Goal: Understand process/instructions: Learn about a topic

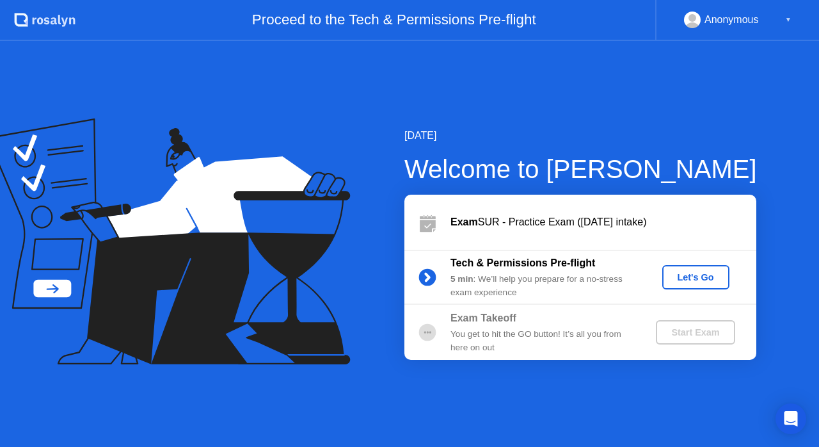
click at [687, 276] on div "Let's Go" at bounding box center [695, 277] width 57 height 10
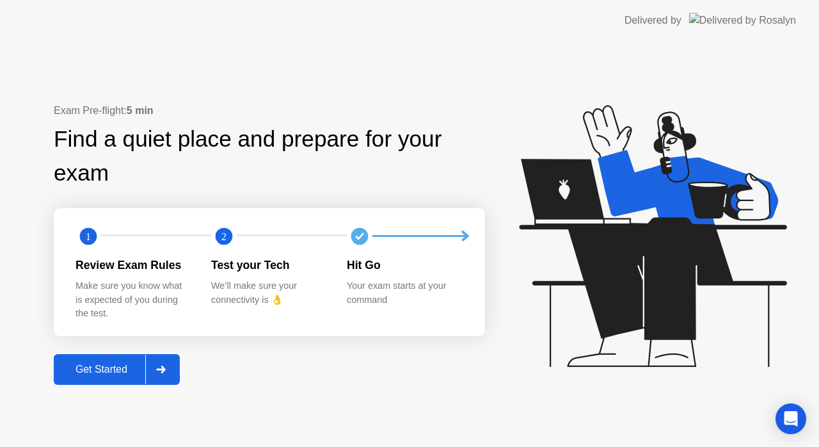
click at [85, 369] on div "Get Started" at bounding box center [102, 369] width 88 height 12
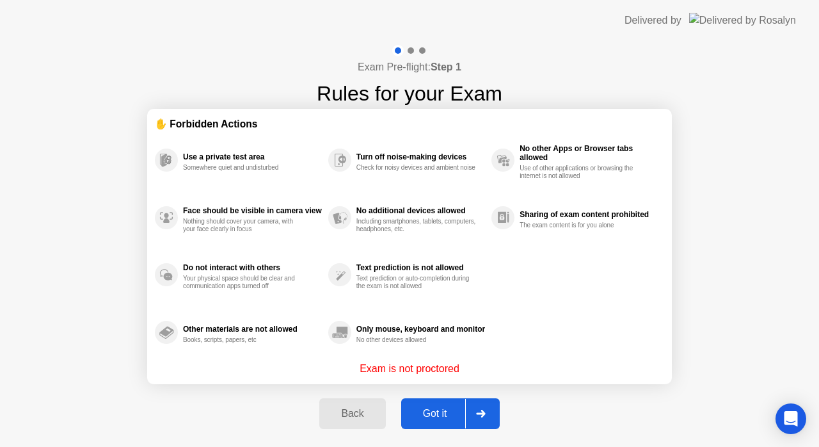
click at [420, 407] on div "Got it" at bounding box center [435, 413] width 60 height 12
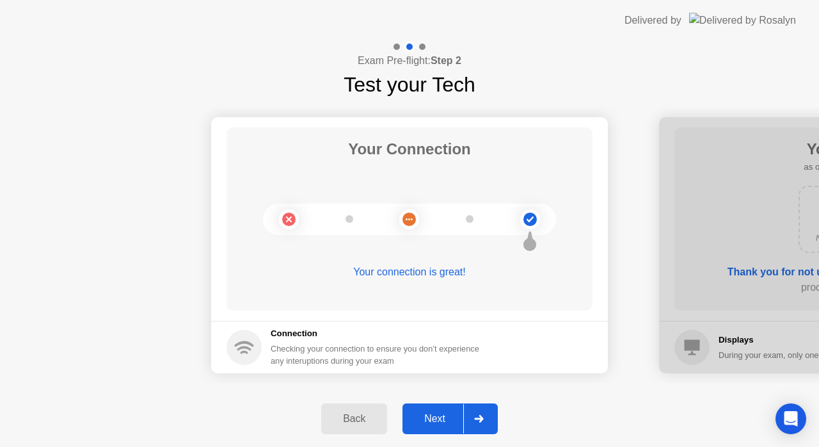
click at [434, 409] on button "Next" at bounding box center [449, 418] width 95 height 31
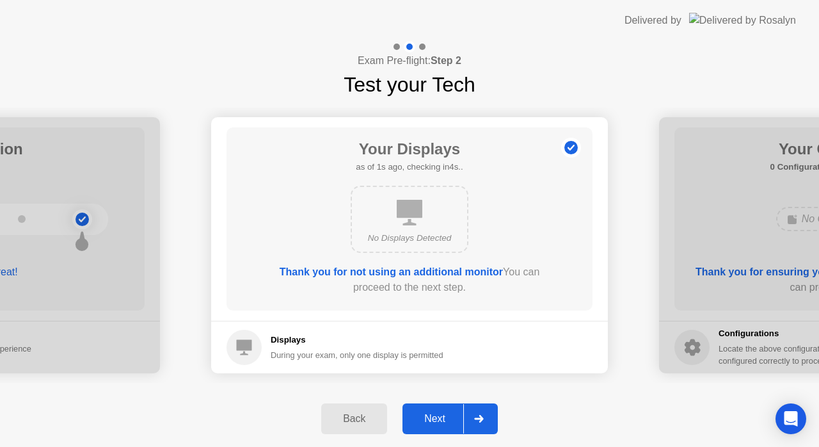
click at [434, 409] on button "Next" at bounding box center [449, 418] width 95 height 31
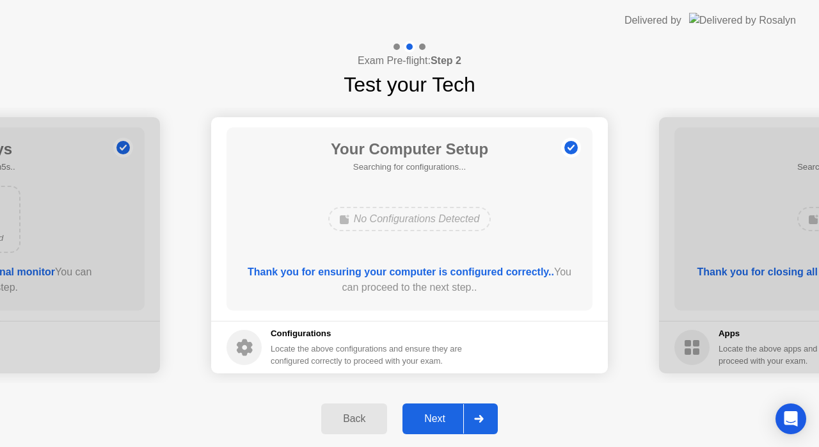
click at [434, 409] on button "Next" at bounding box center [449, 418] width 95 height 31
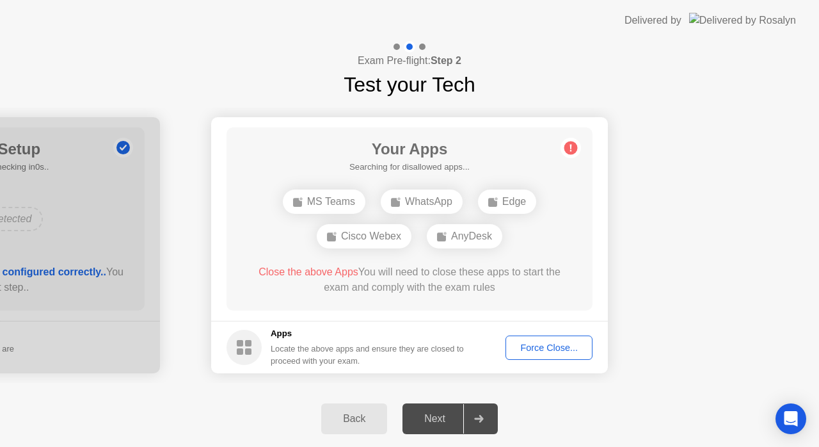
click at [551, 342] on div "Force Close..." at bounding box center [549, 347] width 78 height 10
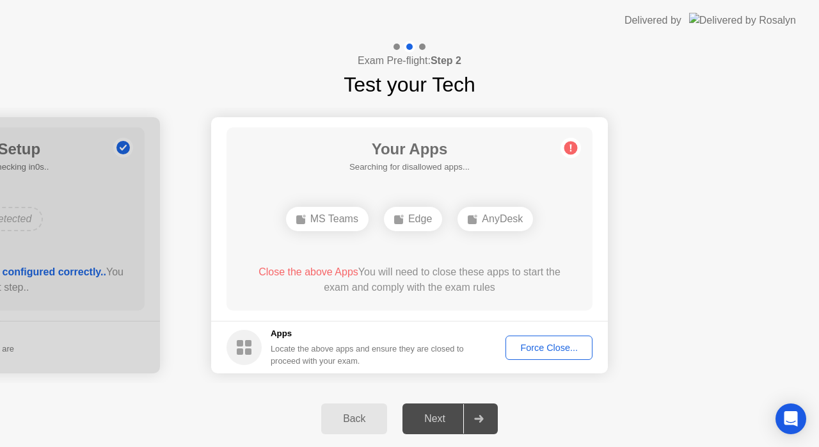
click at [547, 347] on div "Force Close..." at bounding box center [549, 347] width 78 height 10
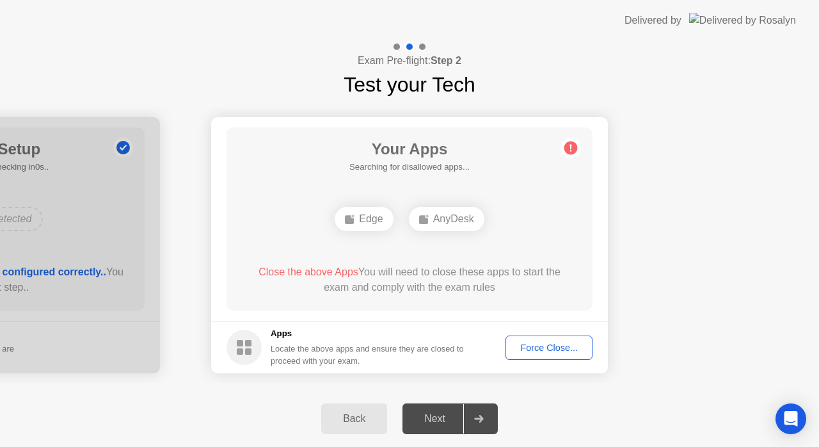
click at [541, 342] on div "Force Close..." at bounding box center [549, 347] width 78 height 10
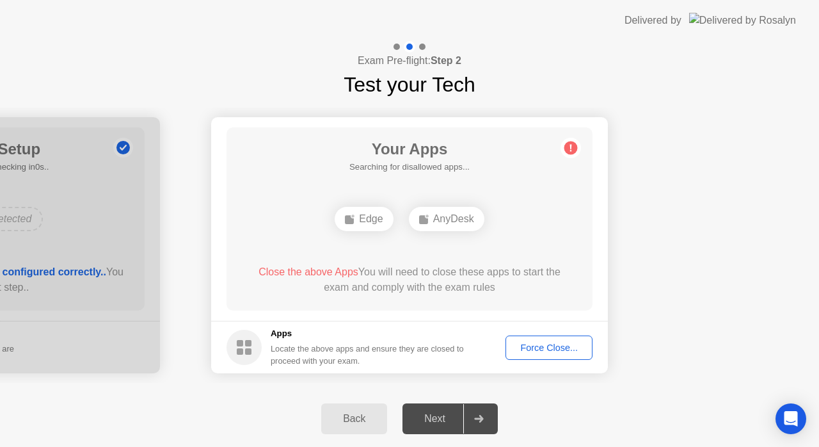
click at [523, 348] on div "Force Close..." at bounding box center [549, 347] width 78 height 10
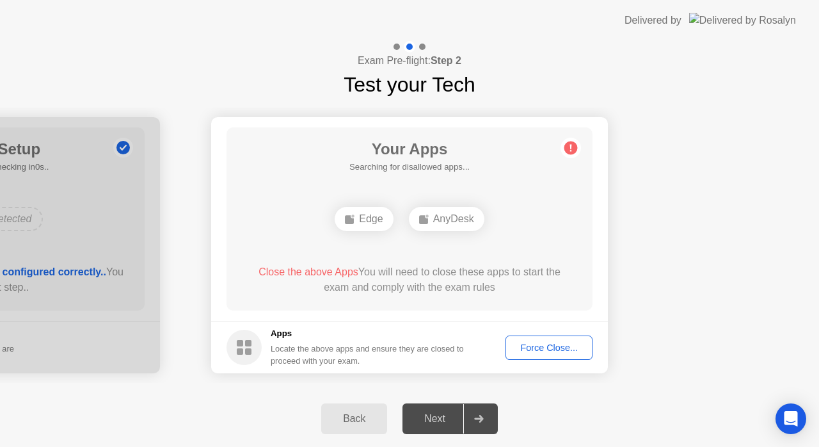
click at [540, 345] on div "Force Close..." at bounding box center [549, 347] width 78 height 10
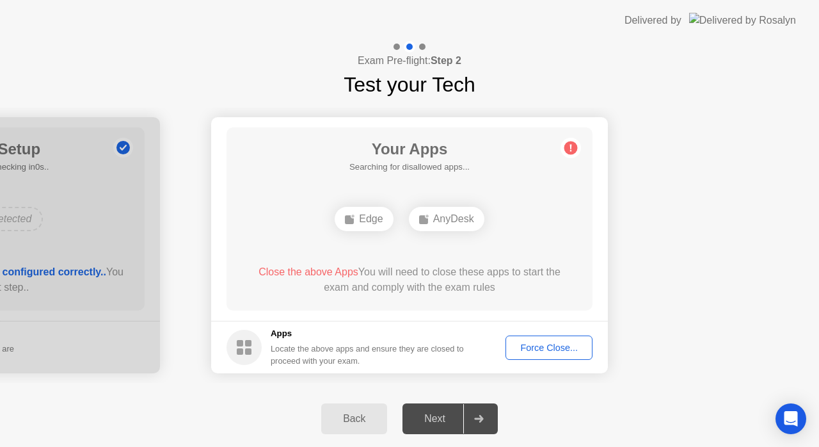
click at [537, 342] on div "Force Close..." at bounding box center [549, 347] width 78 height 10
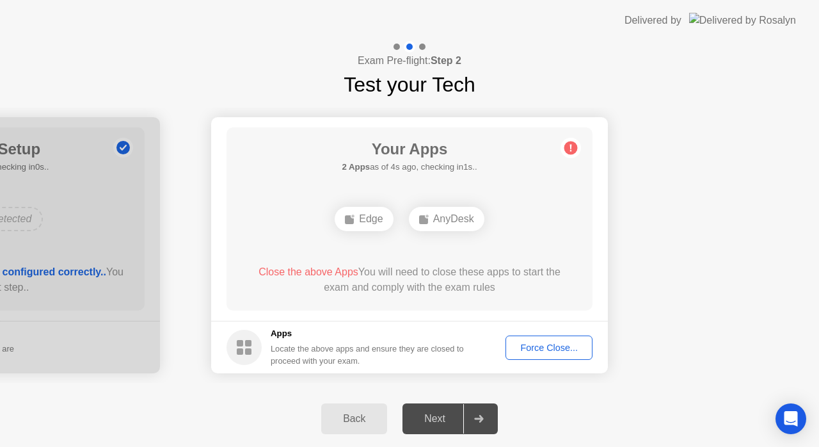
click at [528, 345] on div "Force Close..." at bounding box center [549, 347] width 78 height 10
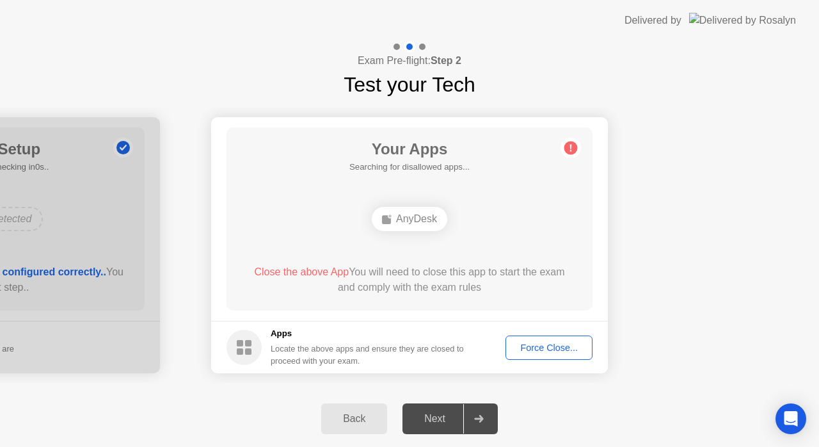
click at [517, 347] on div "Force Close..." at bounding box center [549, 347] width 78 height 10
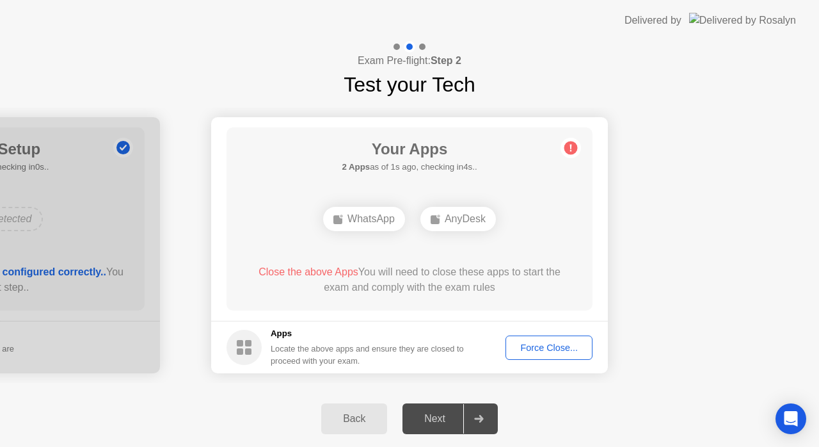
click at [530, 351] on div "Force Close..." at bounding box center [549, 347] width 78 height 10
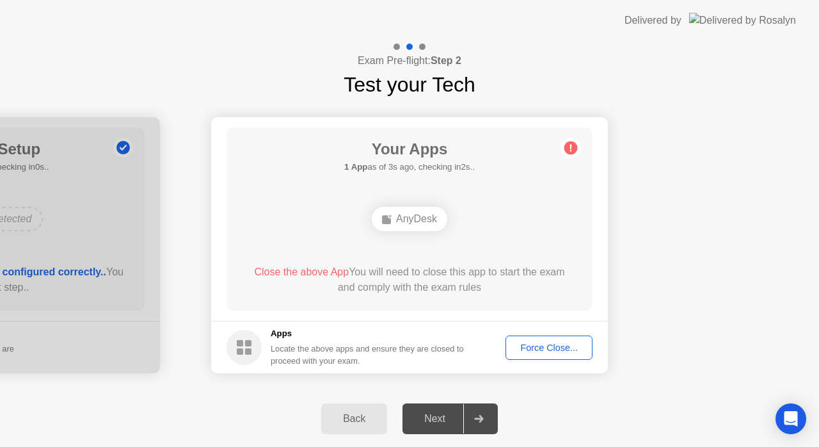
click at [550, 342] on div "Force Close..." at bounding box center [549, 347] width 78 height 10
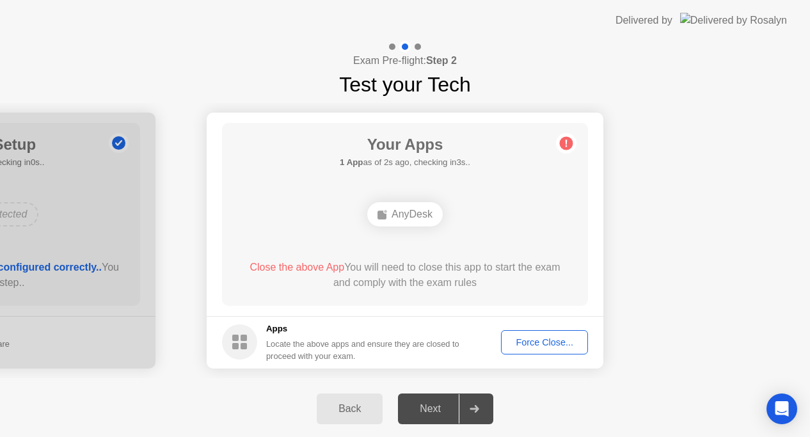
click at [526, 343] on div "Force Close..." at bounding box center [544, 342] width 78 height 10
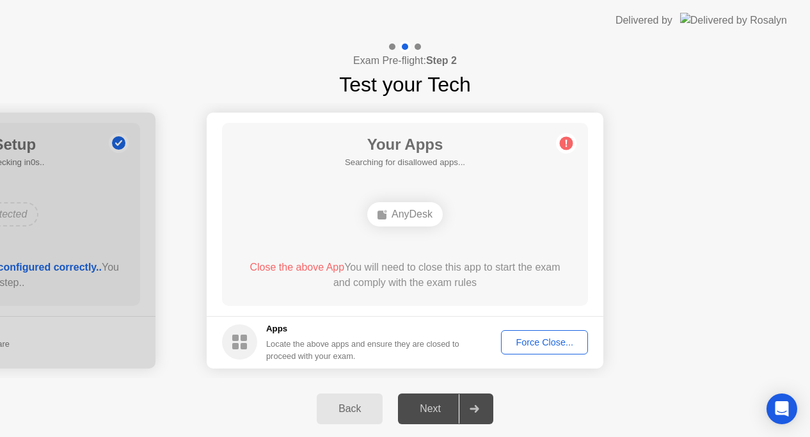
click at [339, 404] on div "Back" at bounding box center [349, 409] width 58 height 12
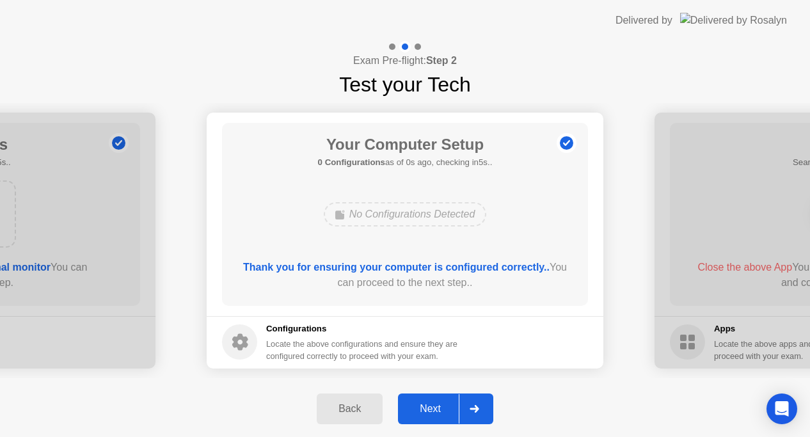
click at [468, 404] on div at bounding box center [474, 408] width 31 height 29
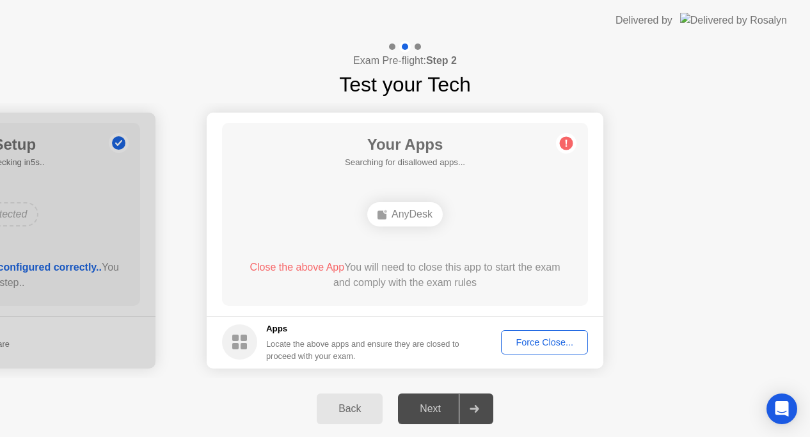
click at [548, 339] on div "Force Close..." at bounding box center [544, 342] width 78 height 10
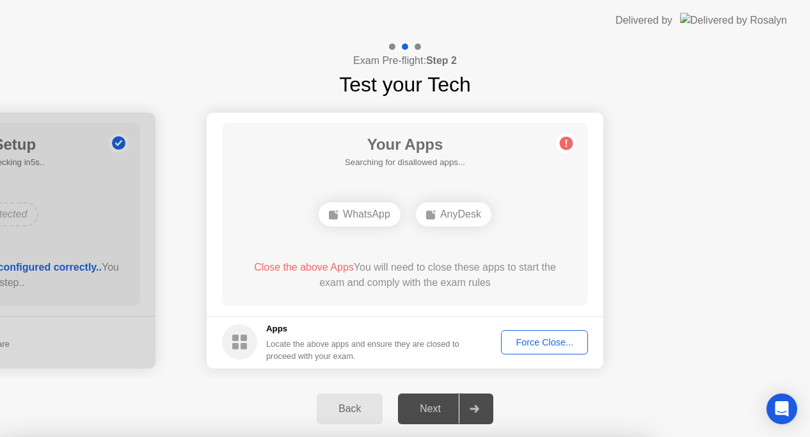
click at [642, 437] on div at bounding box center [405, 437] width 810 height 0
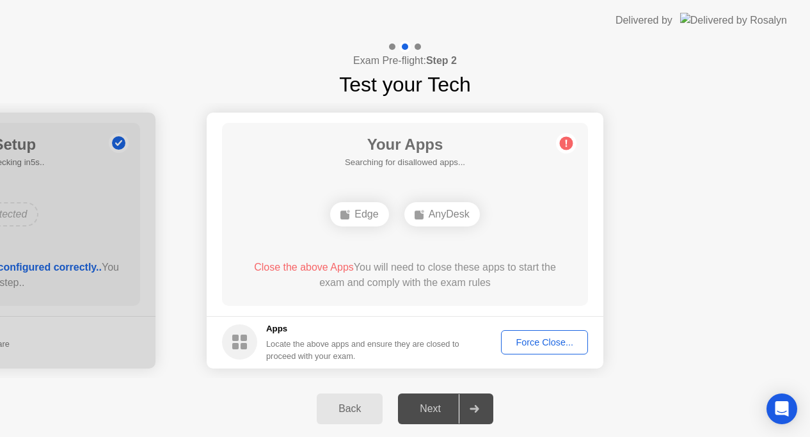
click at [524, 335] on button "Force Close..." at bounding box center [544, 342] width 87 height 24
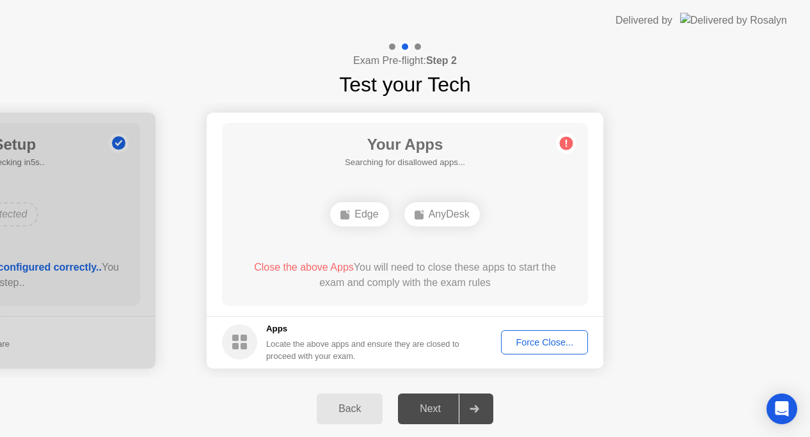
click at [536, 330] on button "Force Close..." at bounding box center [544, 342] width 87 height 24
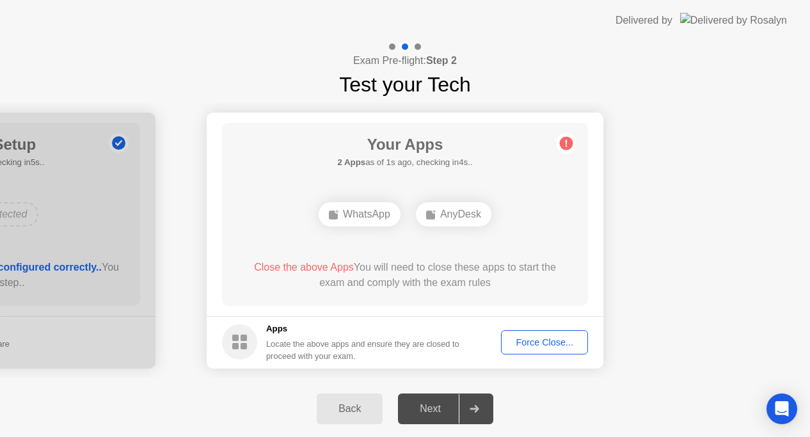
click at [237, 349] on rect at bounding box center [235, 346] width 6 height 6
click at [308, 267] on span "Close the above Apps" at bounding box center [304, 267] width 100 height 11
